Goal: Communication & Community: Answer question/provide support

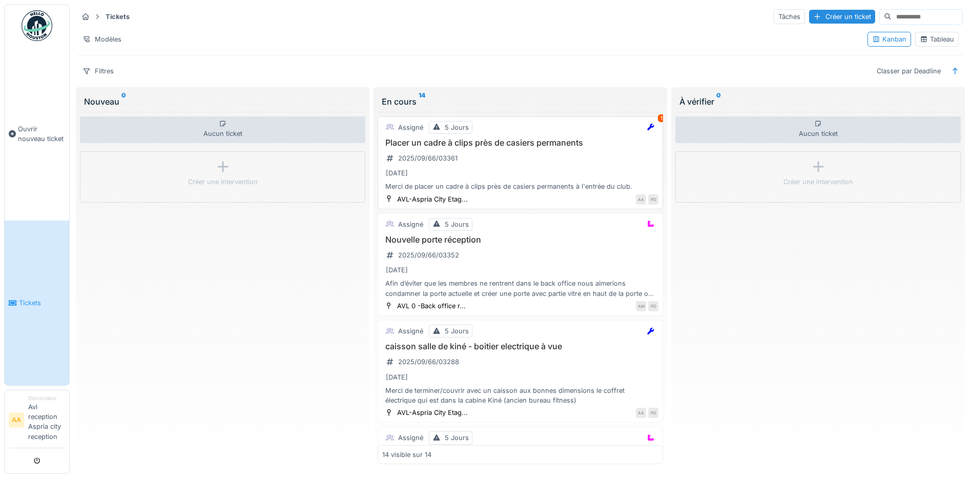
click at [493, 167] on div "[DATE]" at bounding box center [520, 173] width 276 height 13
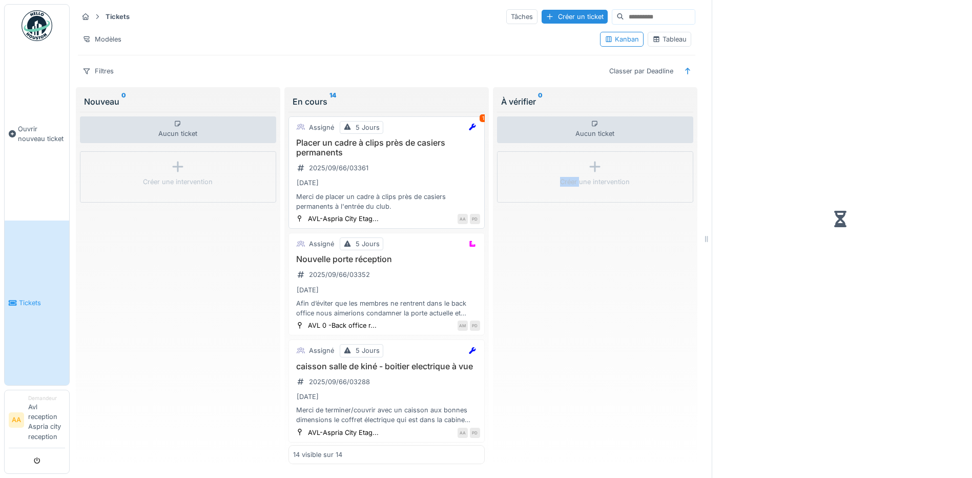
click at [497, 167] on div "Créer une intervention" at bounding box center [595, 176] width 196 height 51
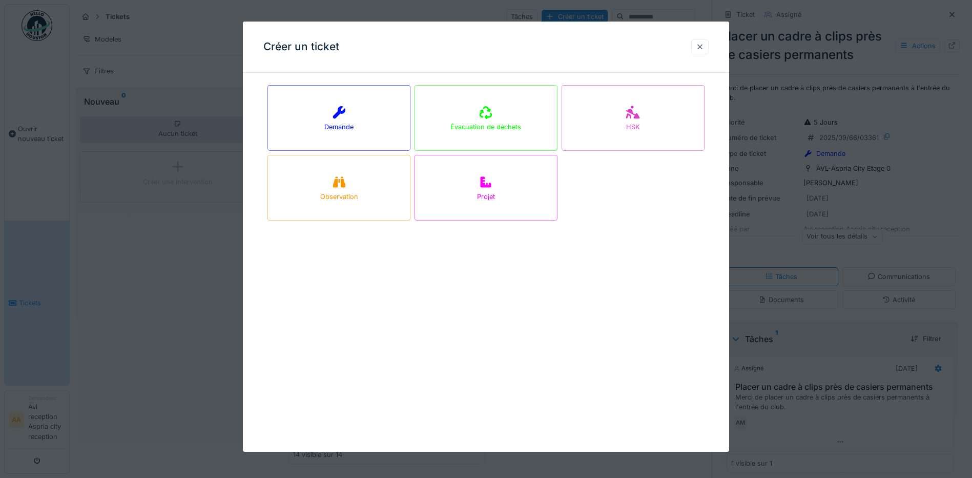
click at [704, 49] on div at bounding box center [700, 47] width 8 height 10
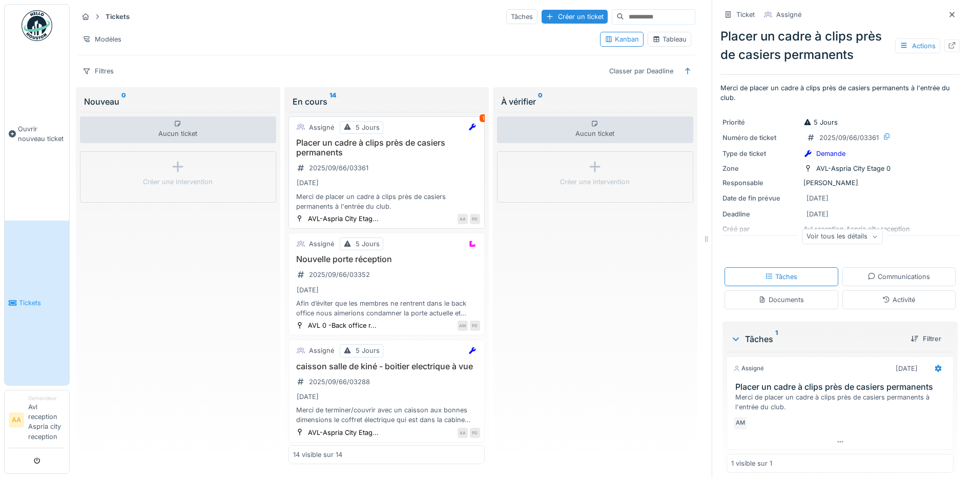
click at [401, 168] on div "Placer un cadre à clips près de casiers permanents 2025/09/66/03361 [DATE] Merc…" at bounding box center [386, 174] width 187 height 73
click at [872, 279] on div "Communications" at bounding box center [899, 277] width 63 height 10
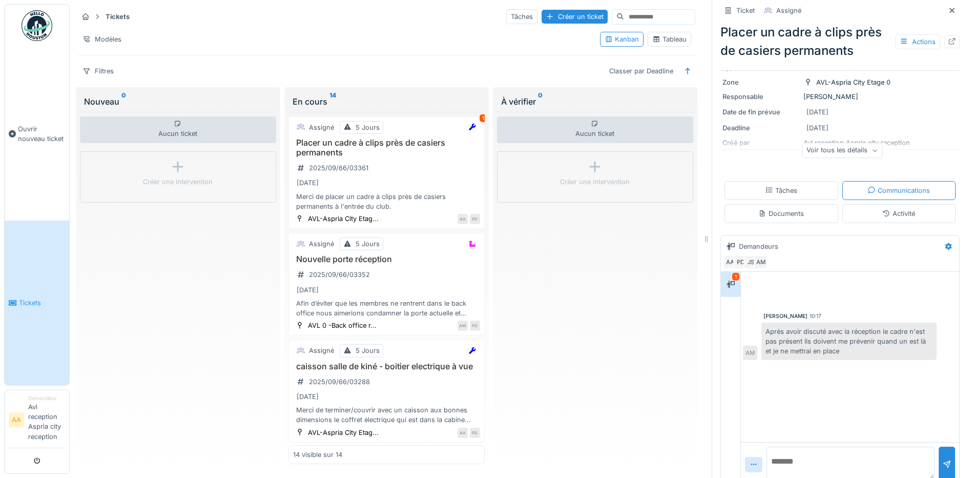
scroll to position [100, 0]
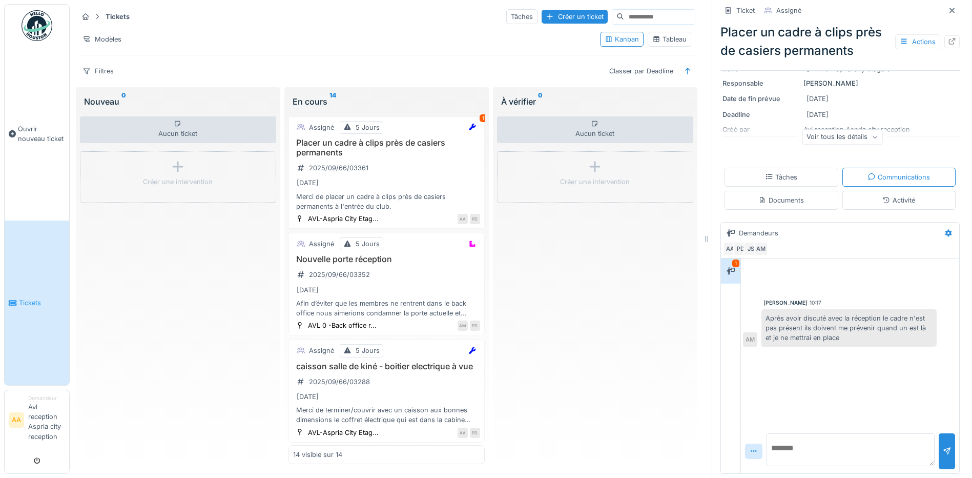
click at [789, 444] on textarea at bounding box center [851, 449] width 168 height 33
type textarea "**********"
click at [943, 446] on div at bounding box center [947, 451] width 8 height 10
